Goal: Find specific page/section: Find specific page/section

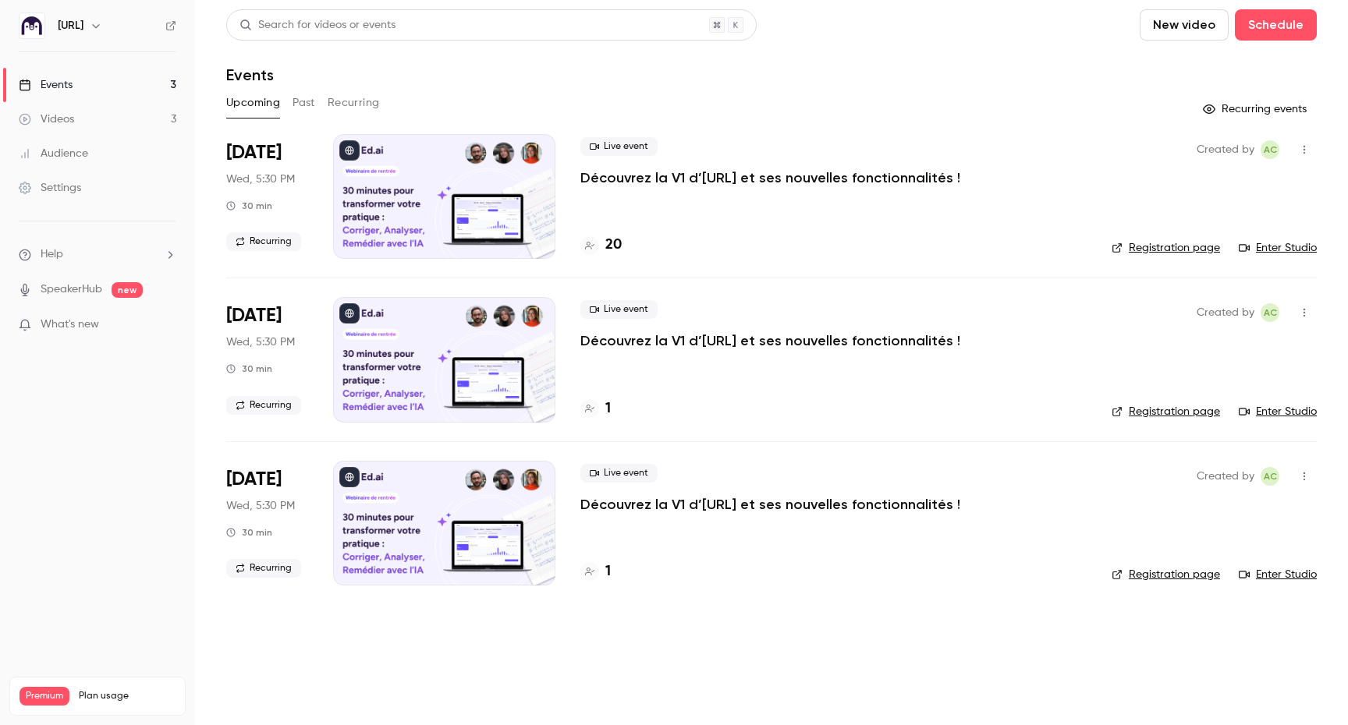
click at [96, 33] on button "button" at bounding box center [96, 25] width 19 height 19
click at [75, 147] on div "Billing" at bounding box center [120, 144] width 127 height 16
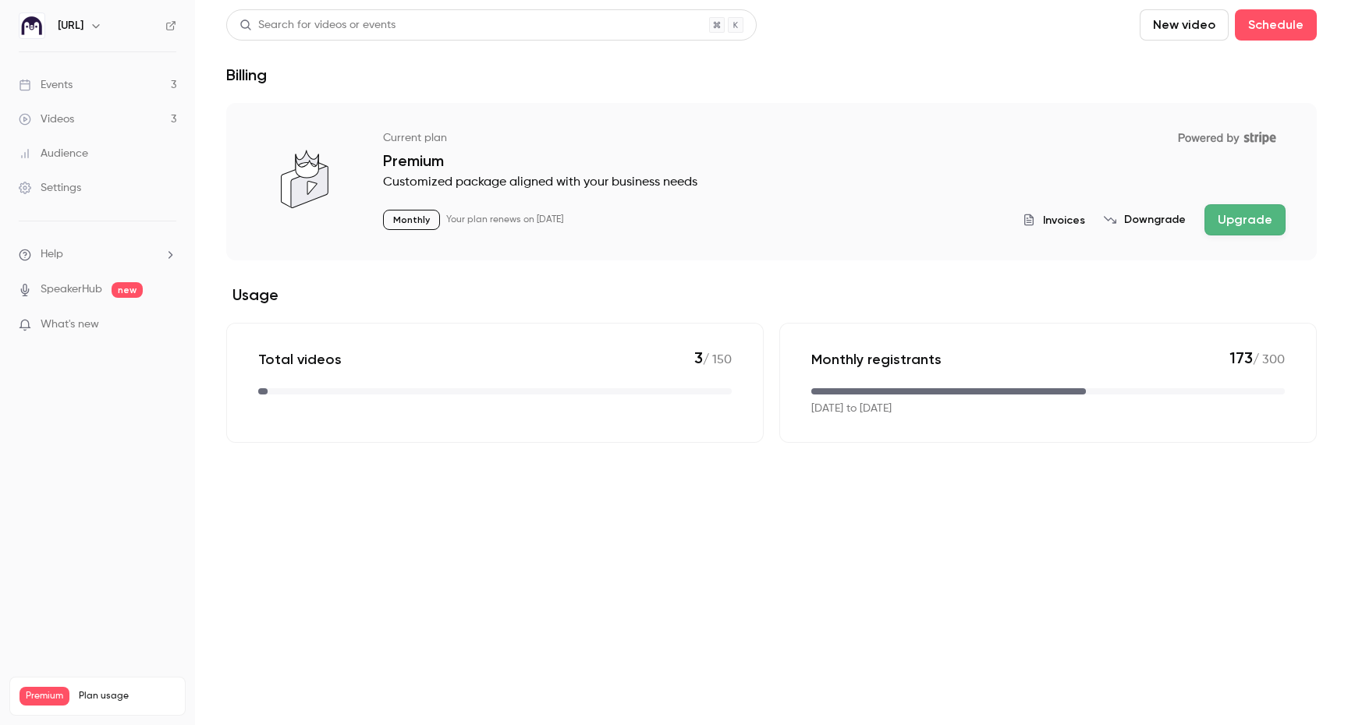
click at [1057, 218] on span "Invoices" at bounding box center [1064, 220] width 42 height 16
